Goal: Task Accomplishment & Management: Complete application form

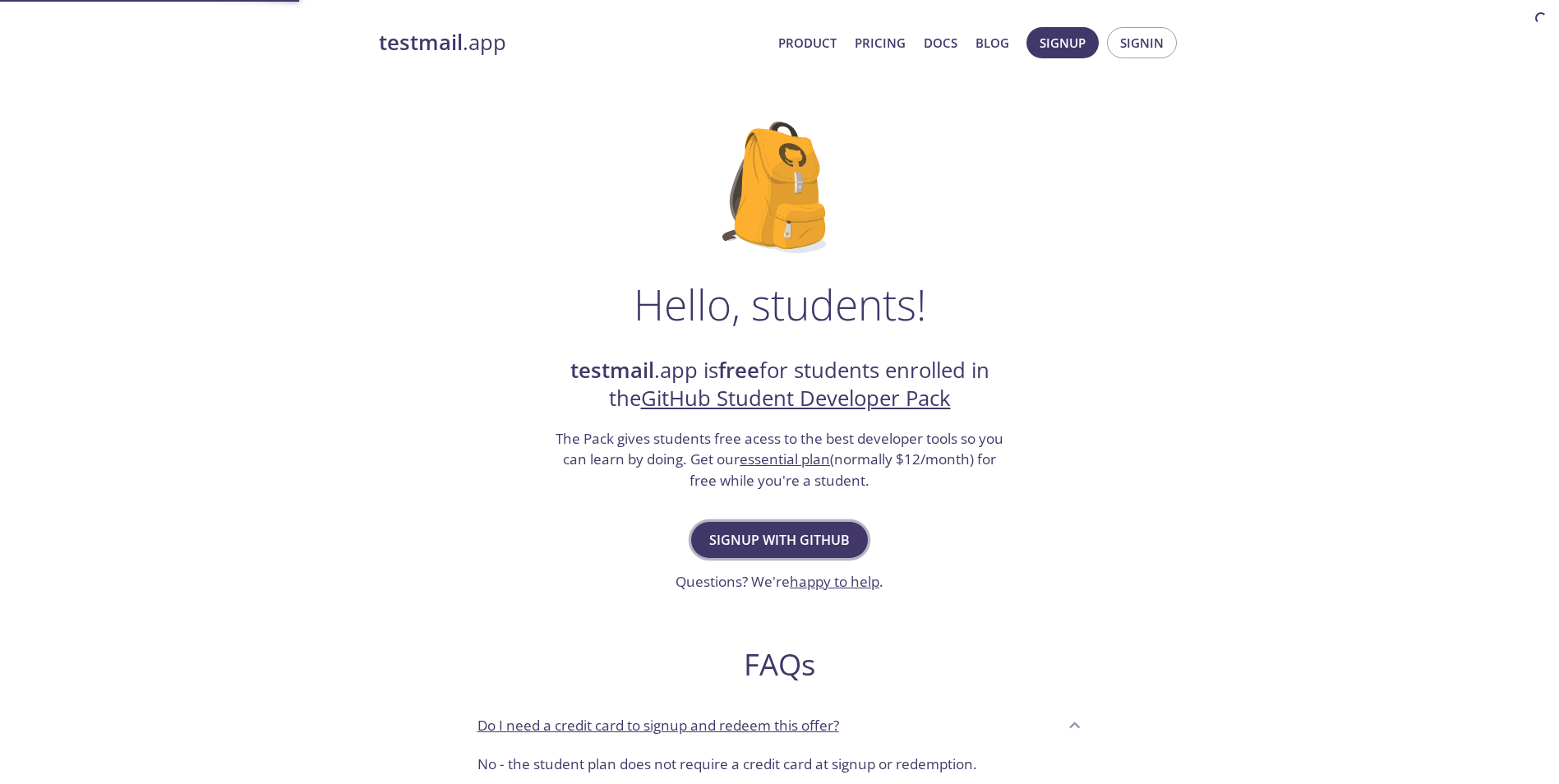
click at [728, 542] on span "Signup with GitHub" at bounding box center [780, 539] width 140 height 23
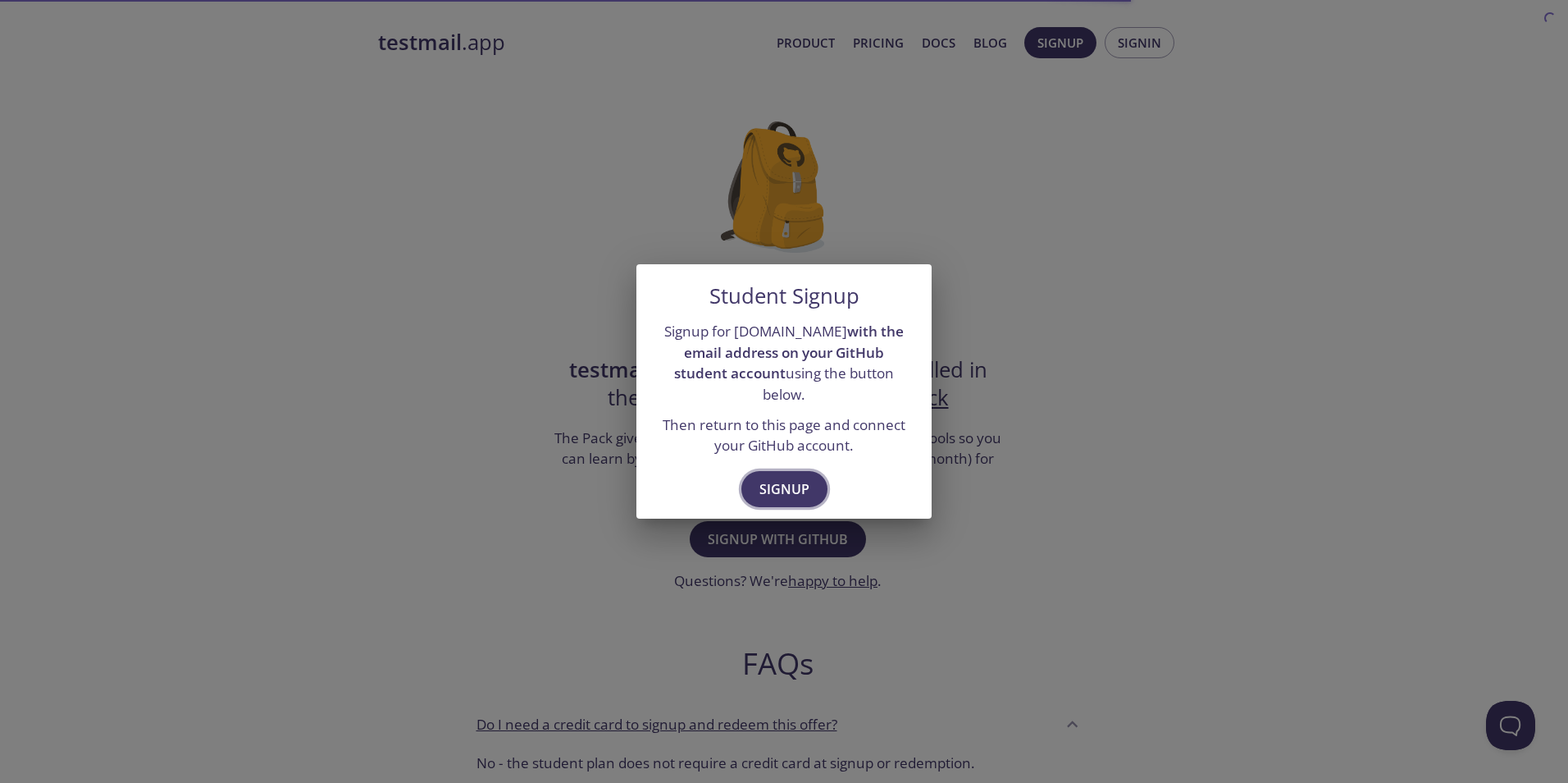
click at [769, 485] on span "Signup" at bounding box center [784, 488] width 50 height 23
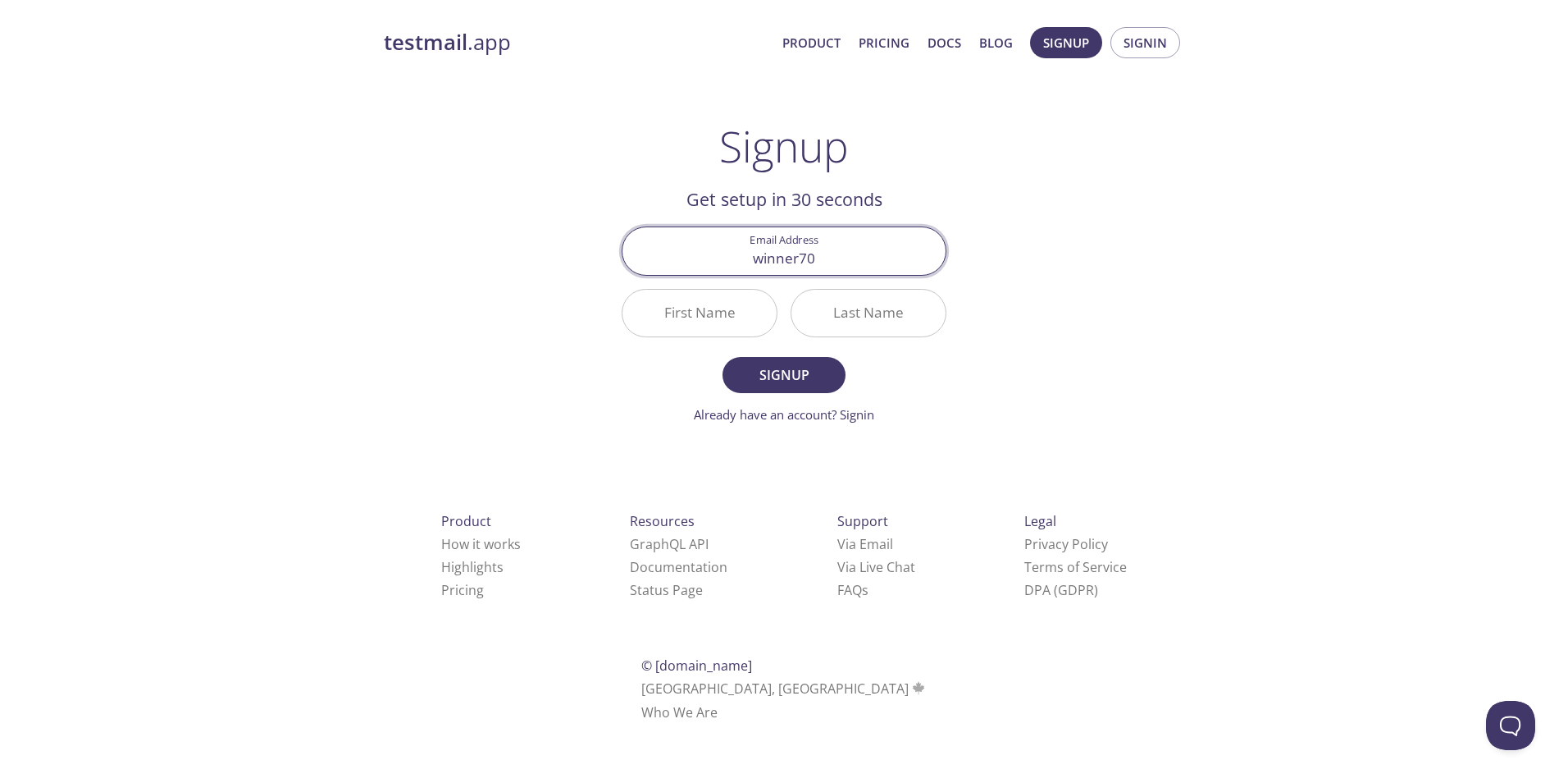
type input "[EMAIL_ADDRESS][DOMAIN_NAME]"
click at [731, 317] on input "First Name" at bounding box center [700, 313] width 155 height 46
type input "Gaurav"
type input "[PERSON_NAME]"
click at [723, 357] on button "Signup" at bounding box center [784, 376] width 123 height 36
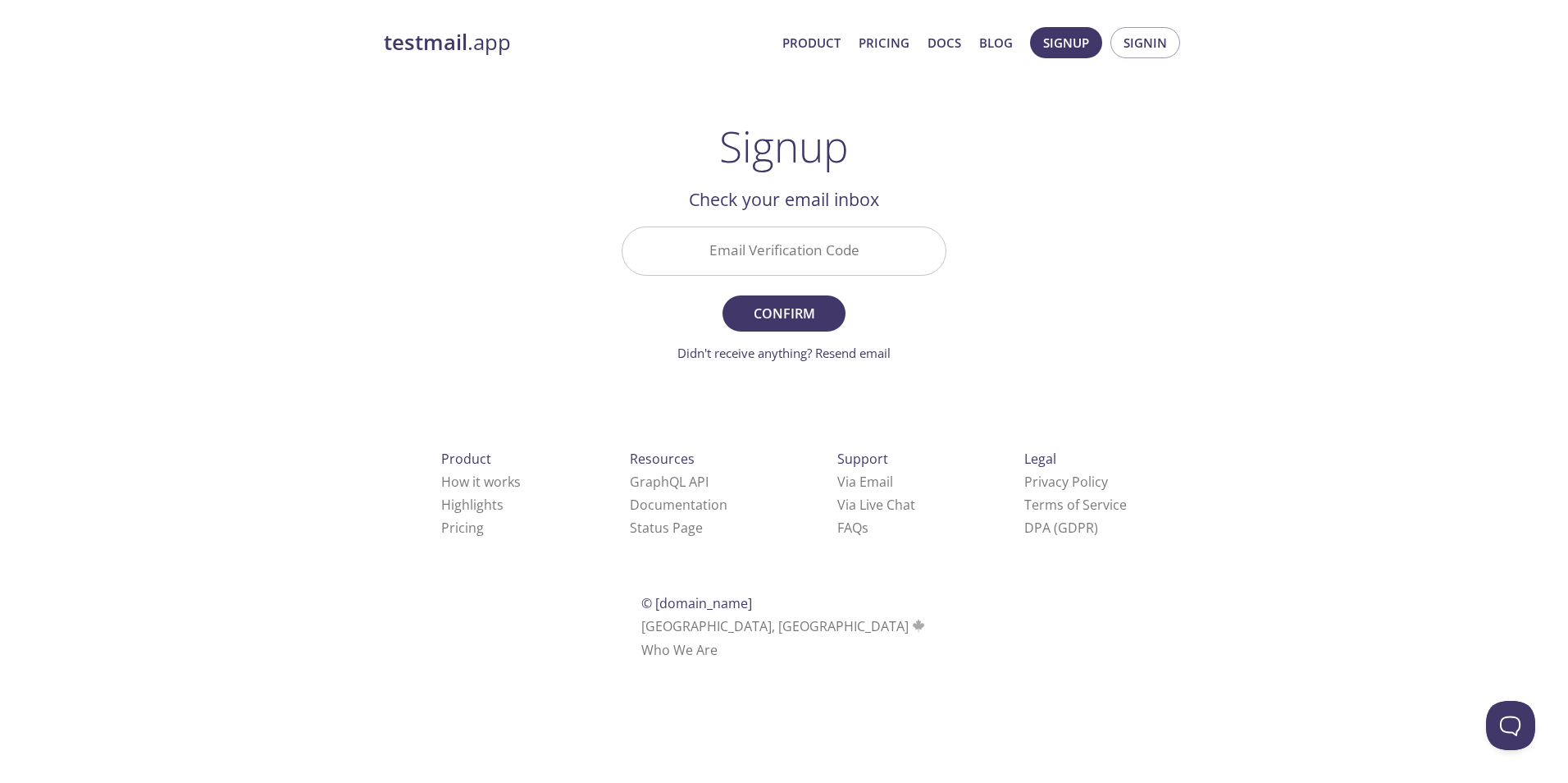
click at [850, 271] on input "Email Verification Code" at bounding box center [784, 250] width 324 height 46
paste input "R6FP3NC"
type input "R6FP3NC"
click at [816, 327] on button "Confirm" at bounding box center [784, 314] width 123 height 36
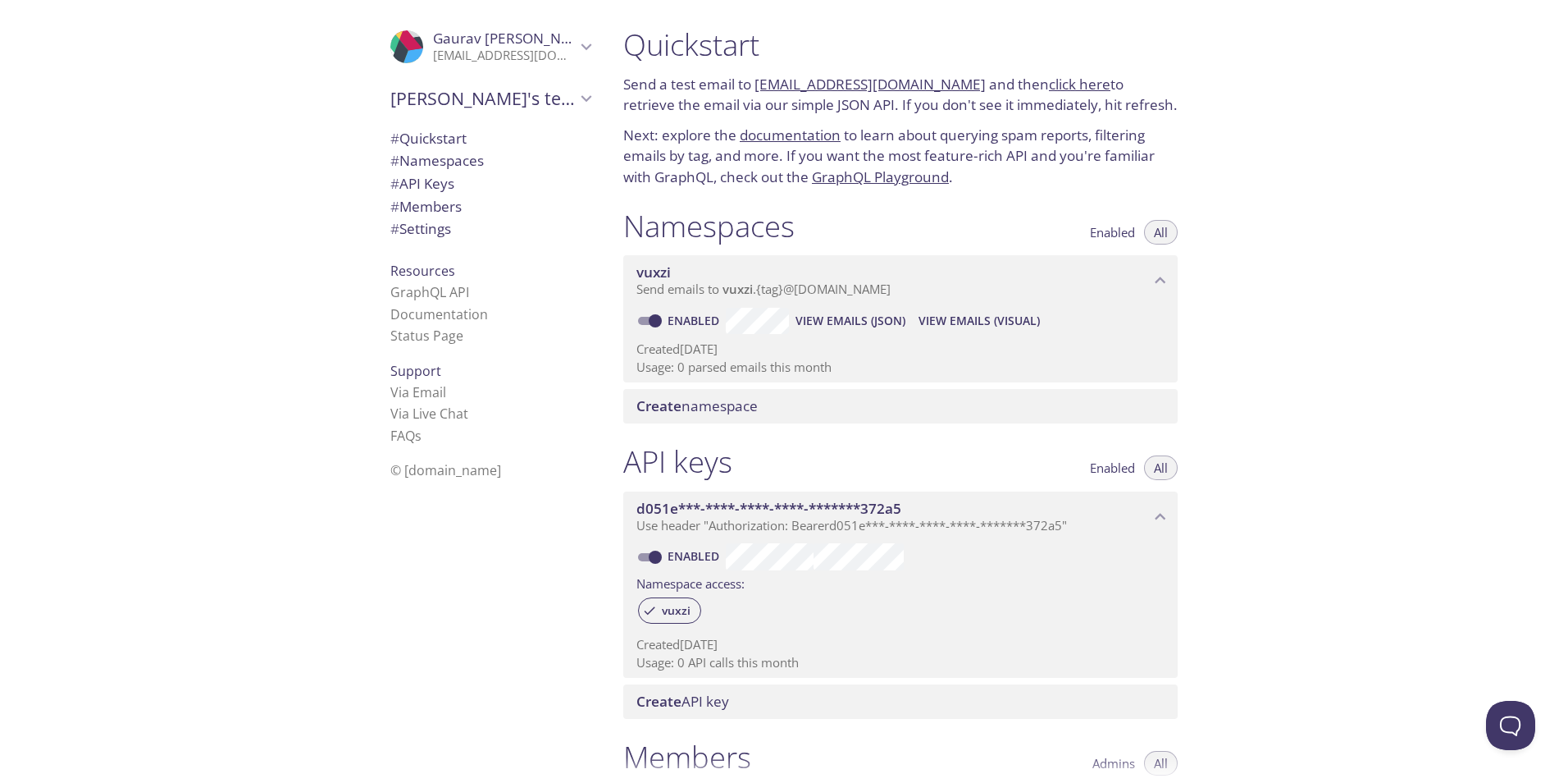
click at [784, 406] on span "Create namespace" at bounding box center [904, 407] width 534 height 18
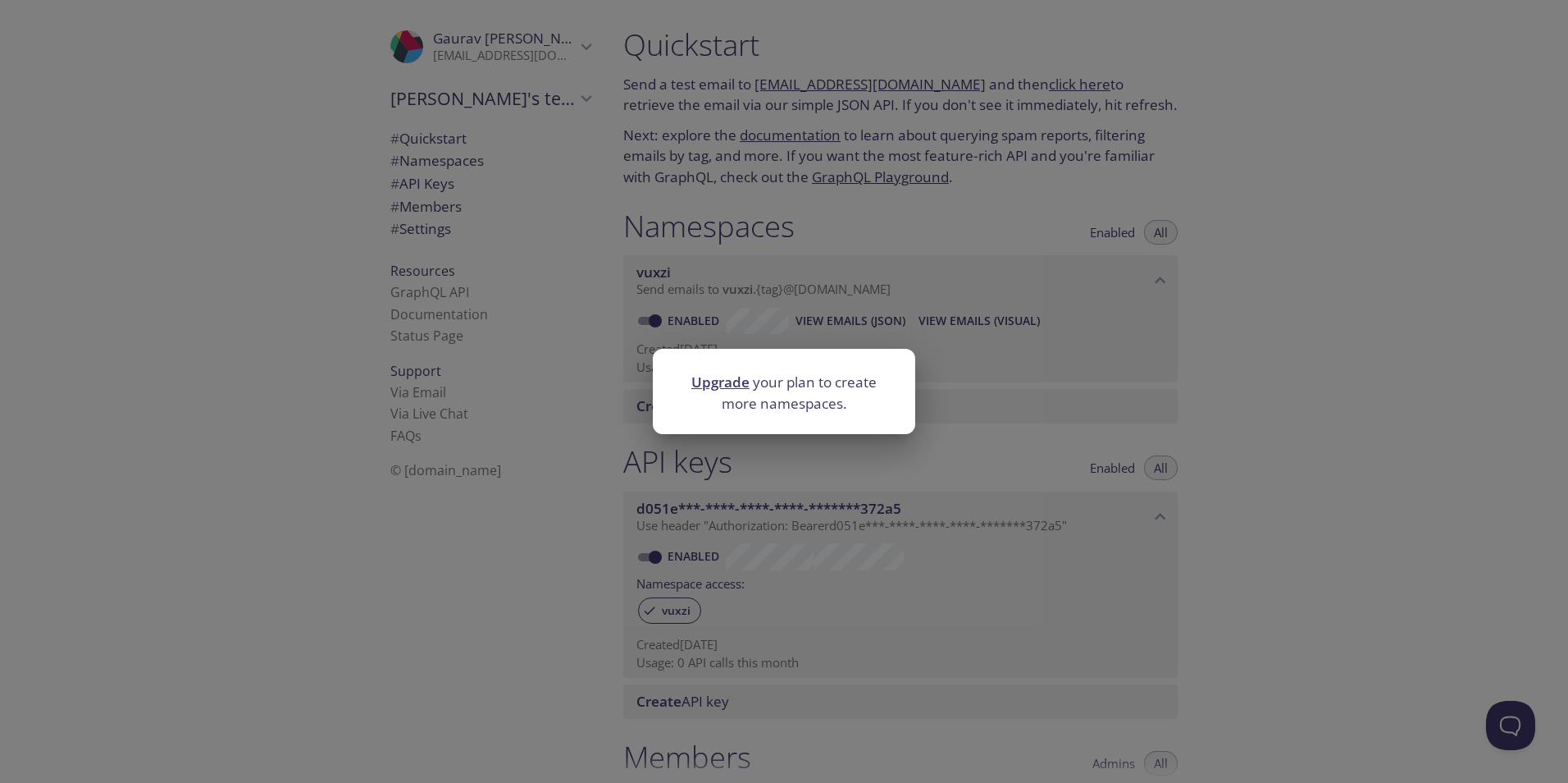
click at [702, 286] on div "Upgrade your plan to create more namespaces." at bounding box center [784, 391] width 1568 height 783
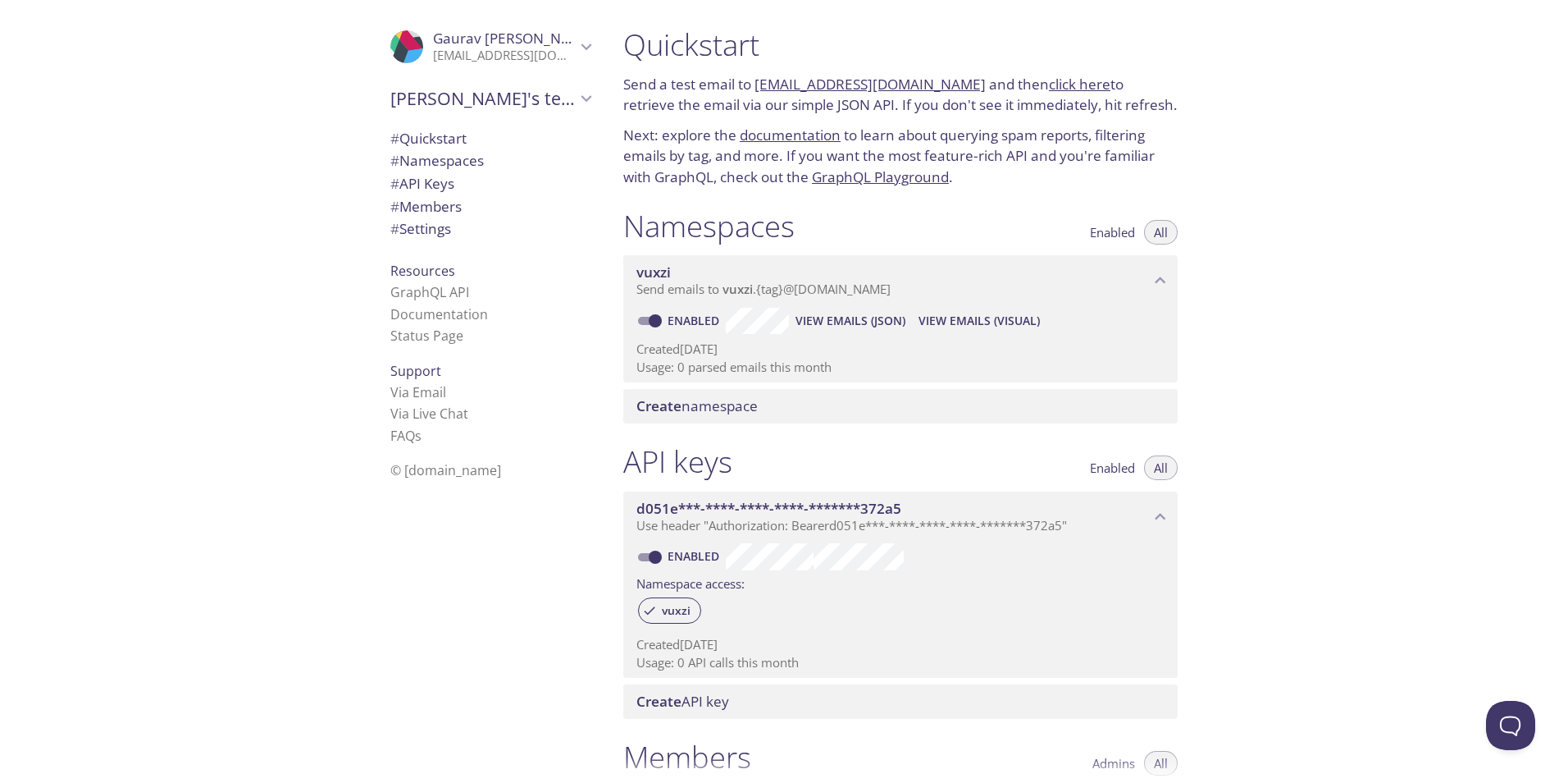
click at [655, 270] on span "vuxzi" at bounding box center [654, 272] width 35 height 19
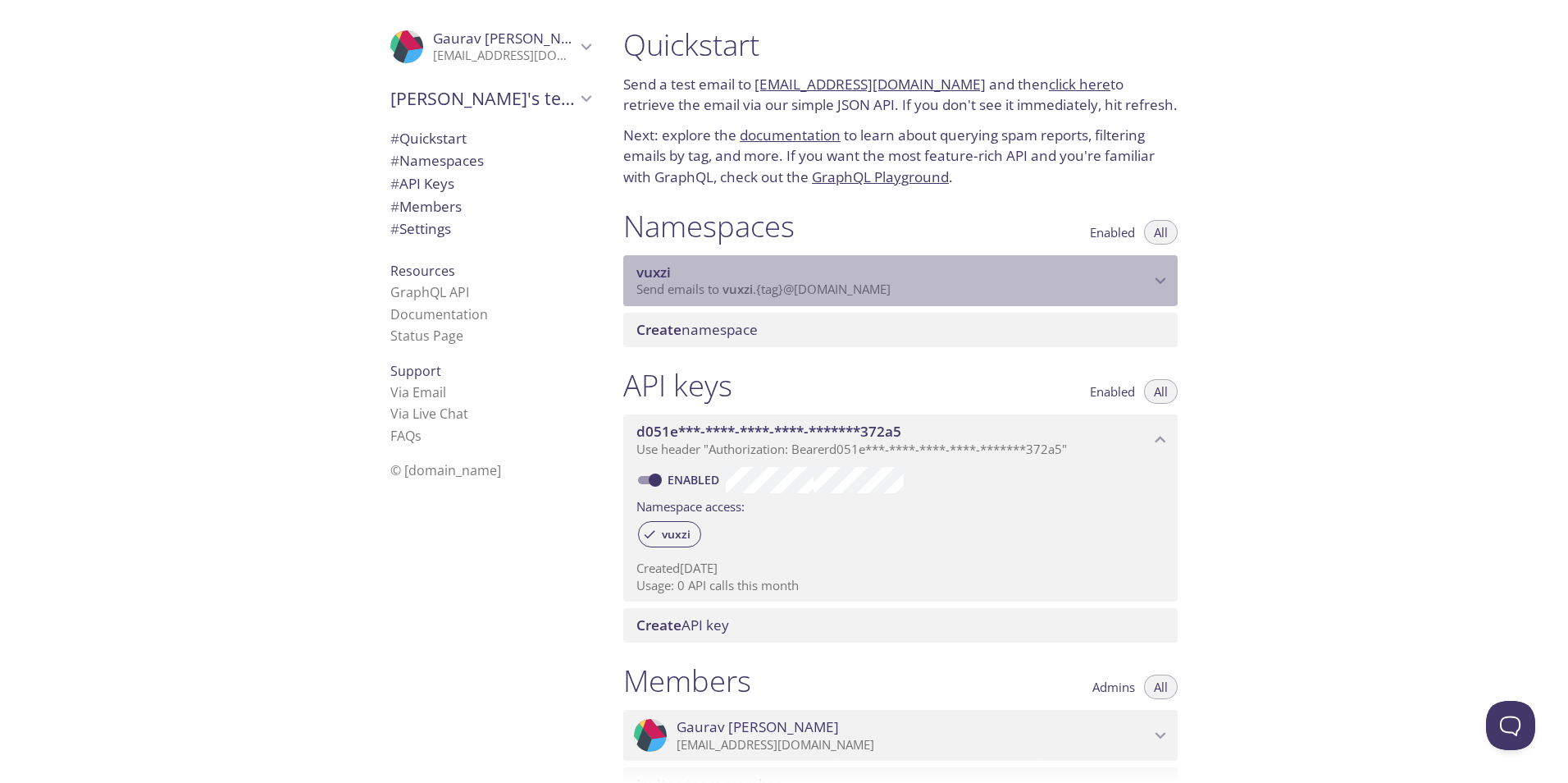
click at [655, 270] on span "vuxzi" at bounding box center [654, 272] width 35 height 19
